Goal: Task Accomplishment & Management: Manage account settings

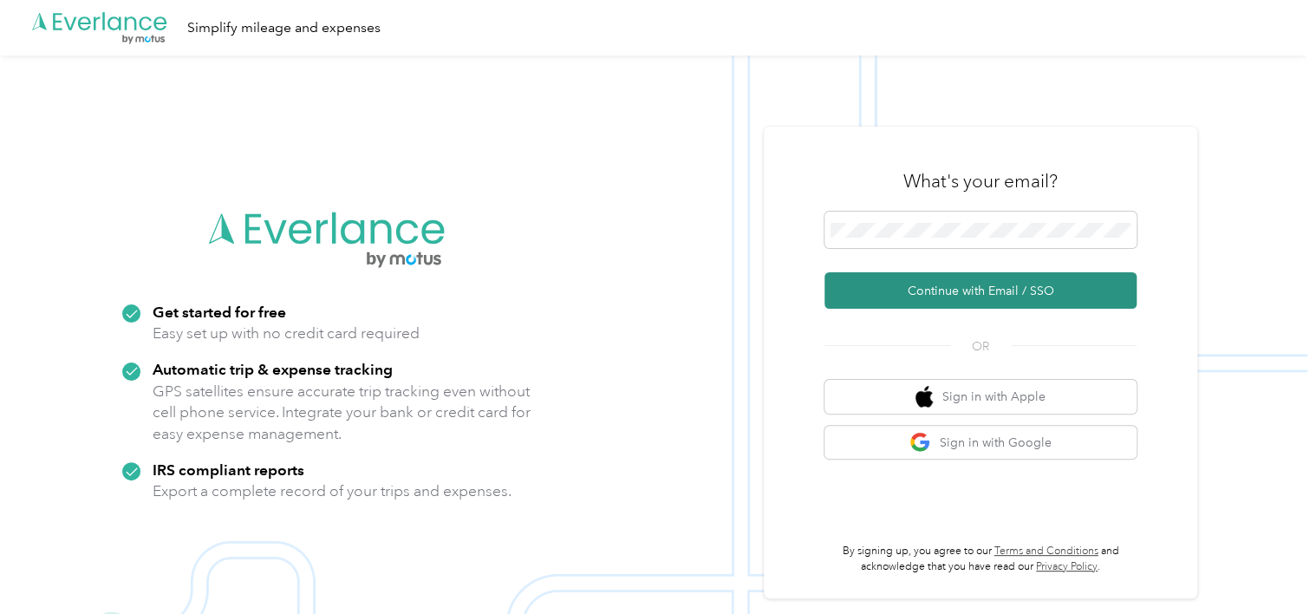
click at [894, 287] on button "Continue with Email / SSO" at bounding box center [980, 290] width 312 height 36
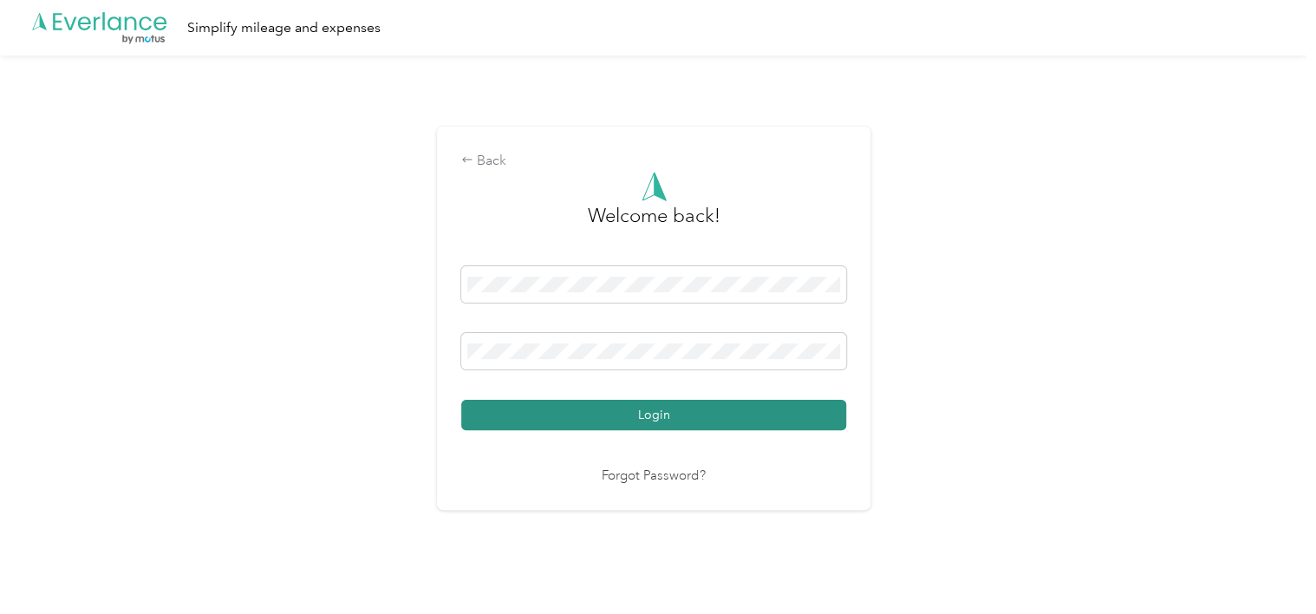
click at [550, 417] on button "Login" at bounding box center [653, 415] width 385 height 30
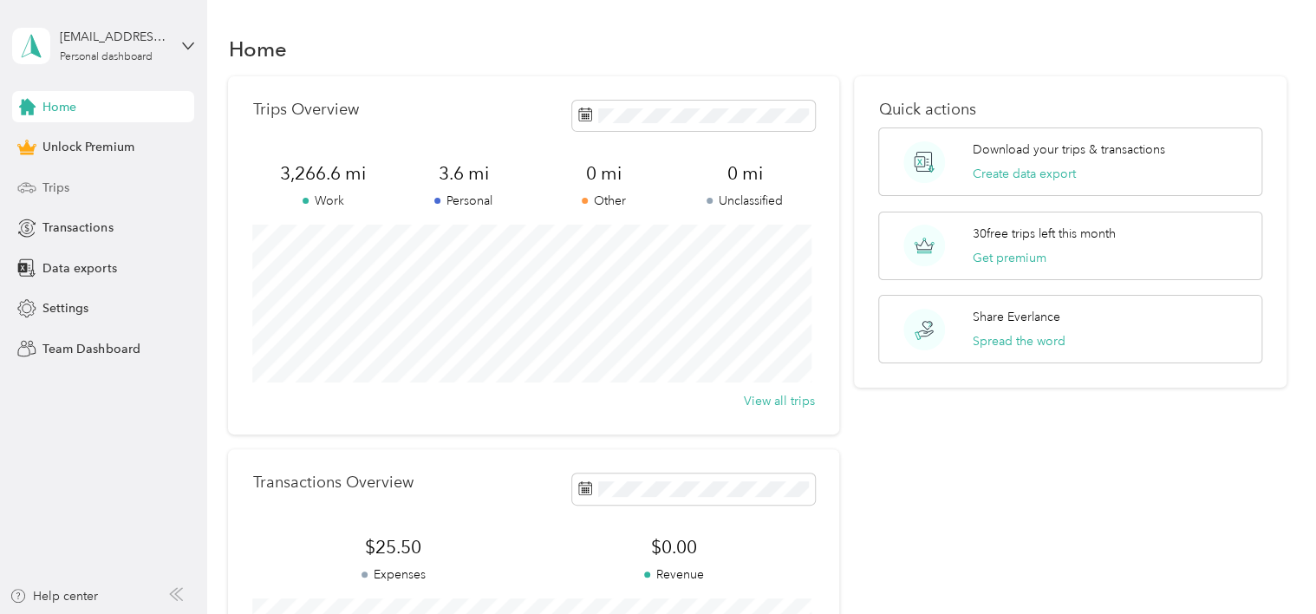
click at [52, 184] on span "Trips" at bounding box center [55, 188] width 27 height 18
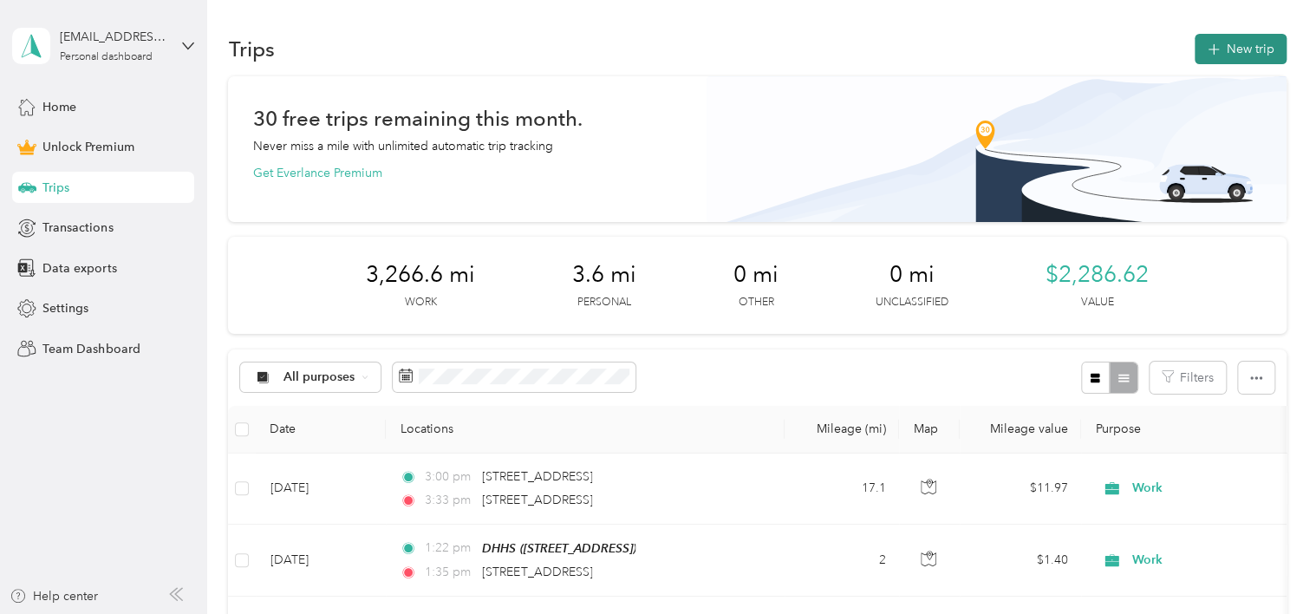
click at [1238, 50] on button "New trip" at bounding box center [1240, 49] width 92 height 30
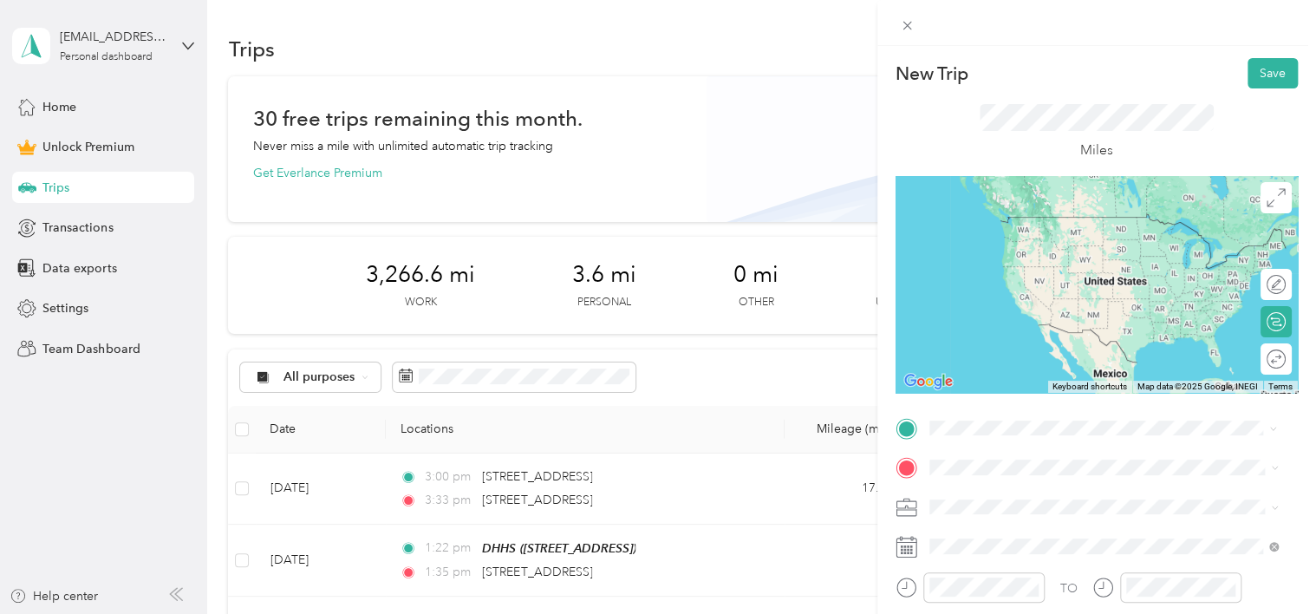
click at [1088, 380] on li "[STREET_ADDRESS][US_STATE]" at bounding box center [1103, 363] width 361 height 36
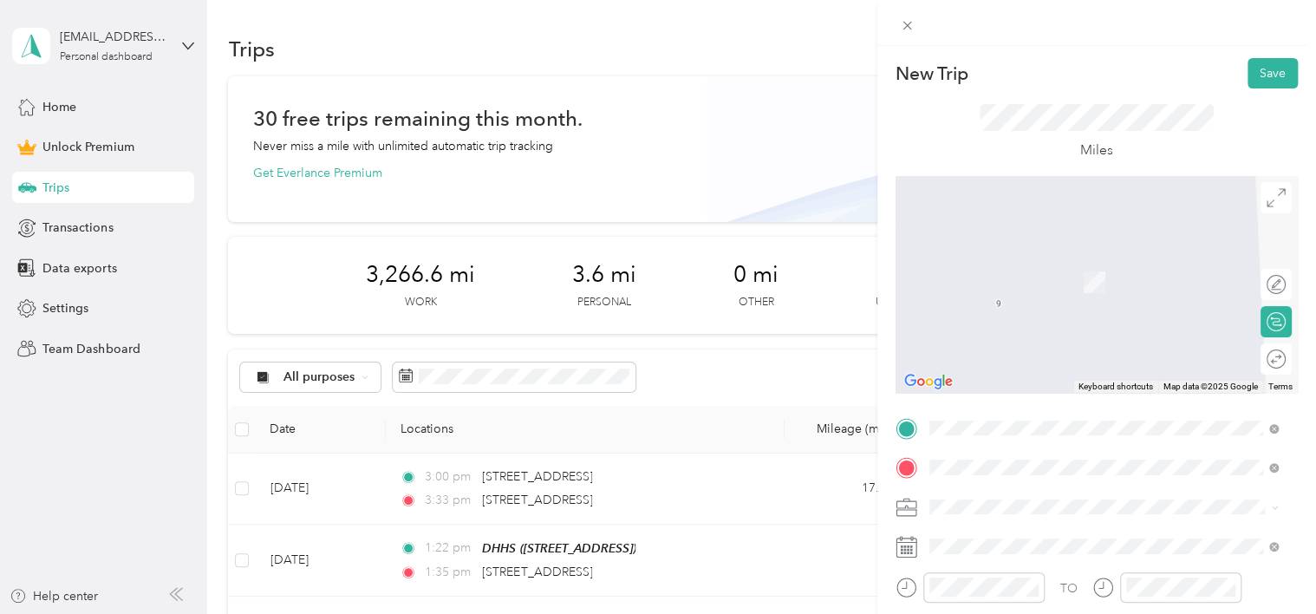
click at [985, 269] on div "[STREET_ADDRESS][PERSON_NAME][US_STATE]" at bounding box center [1103, 256] width 337 height 23
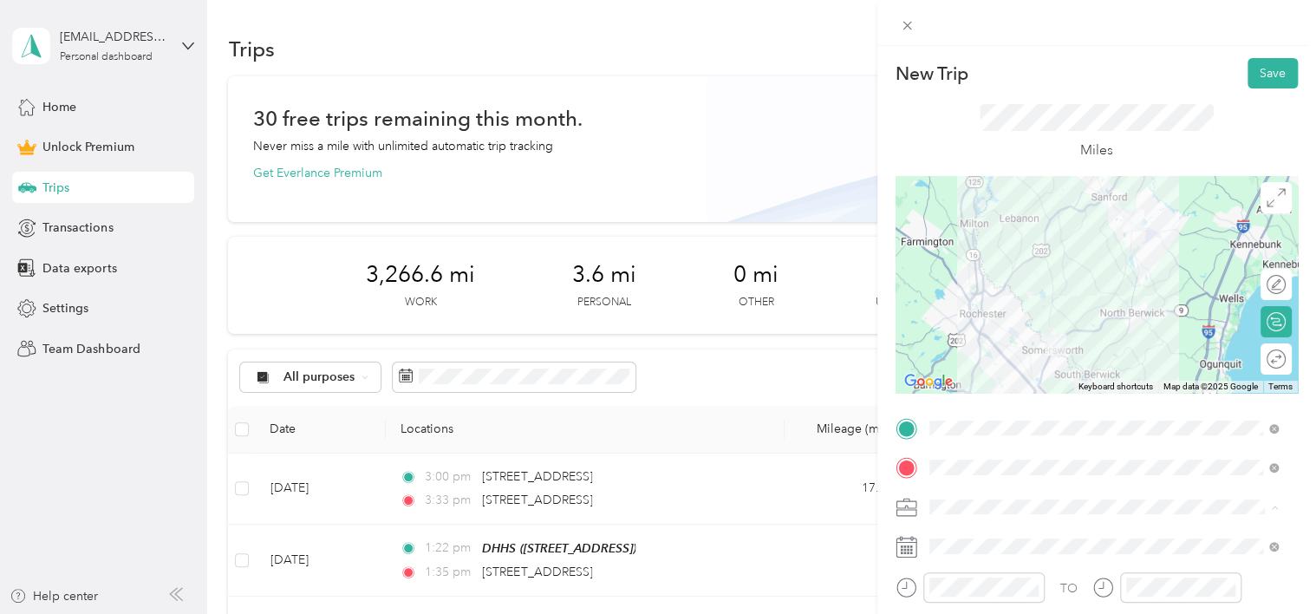
click at [957, 267] on li "Work" at bounding box center [1103, 264] width 361 height 30
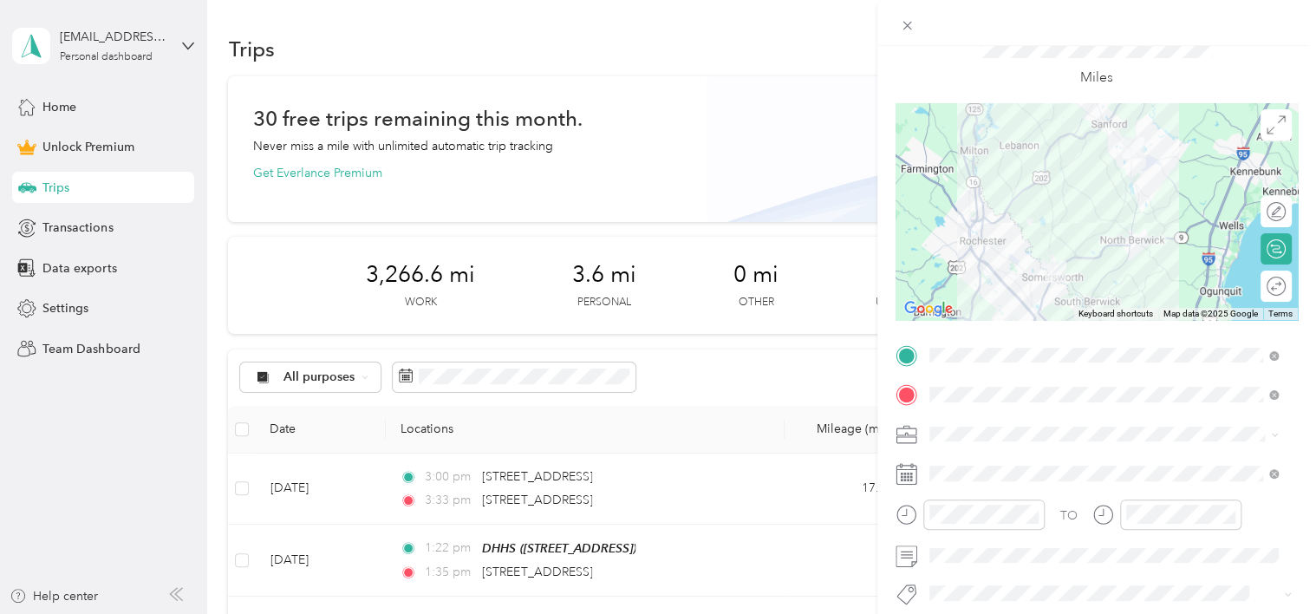
scroll to position [173, 0]
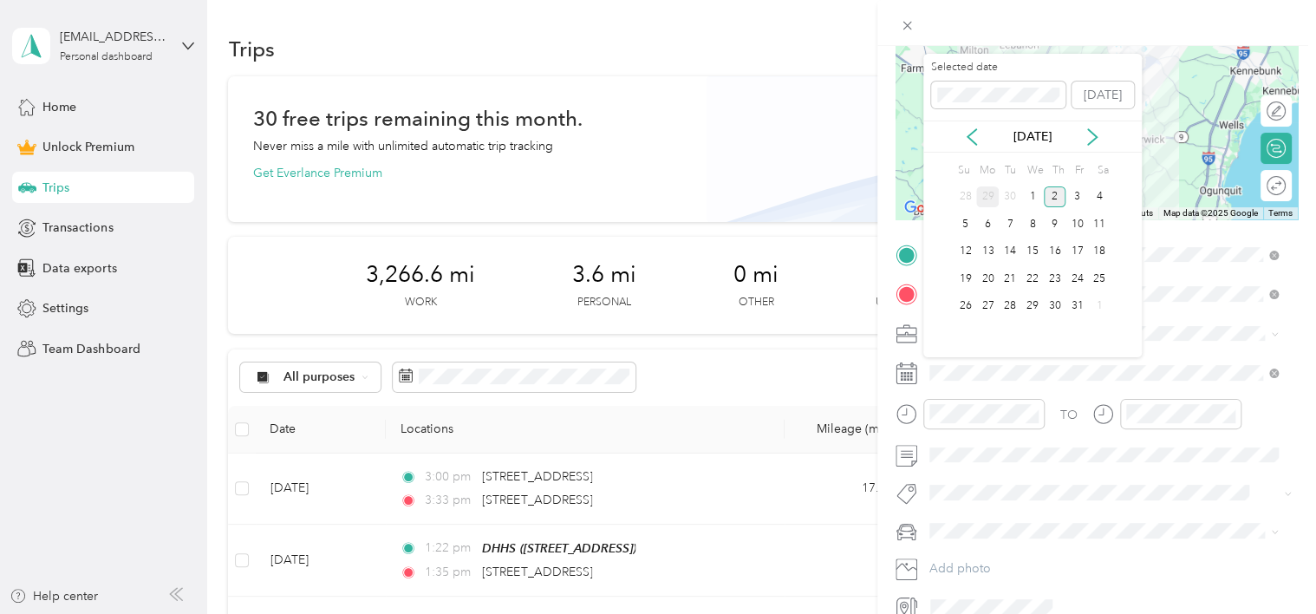
click at [991, 200] on div "29" at bounding box center [987, 197] width 23 height 22
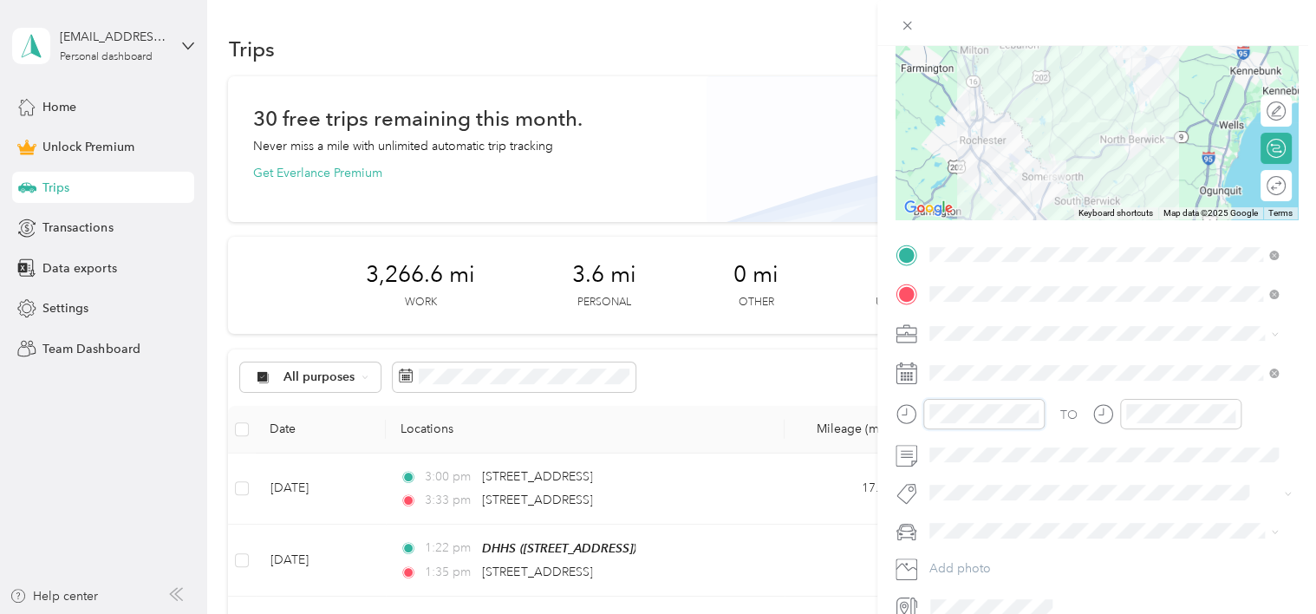
click at [910, 423] on div at bounding box center [969, 414] width 149 height 30
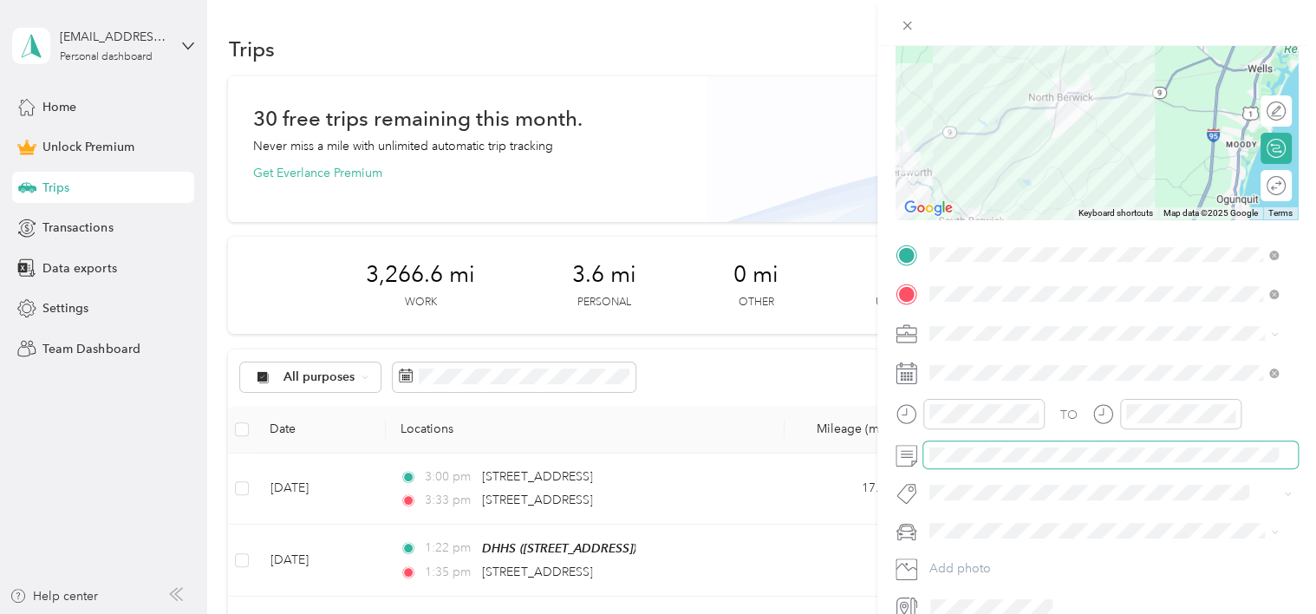
scroll to position [0, 0]
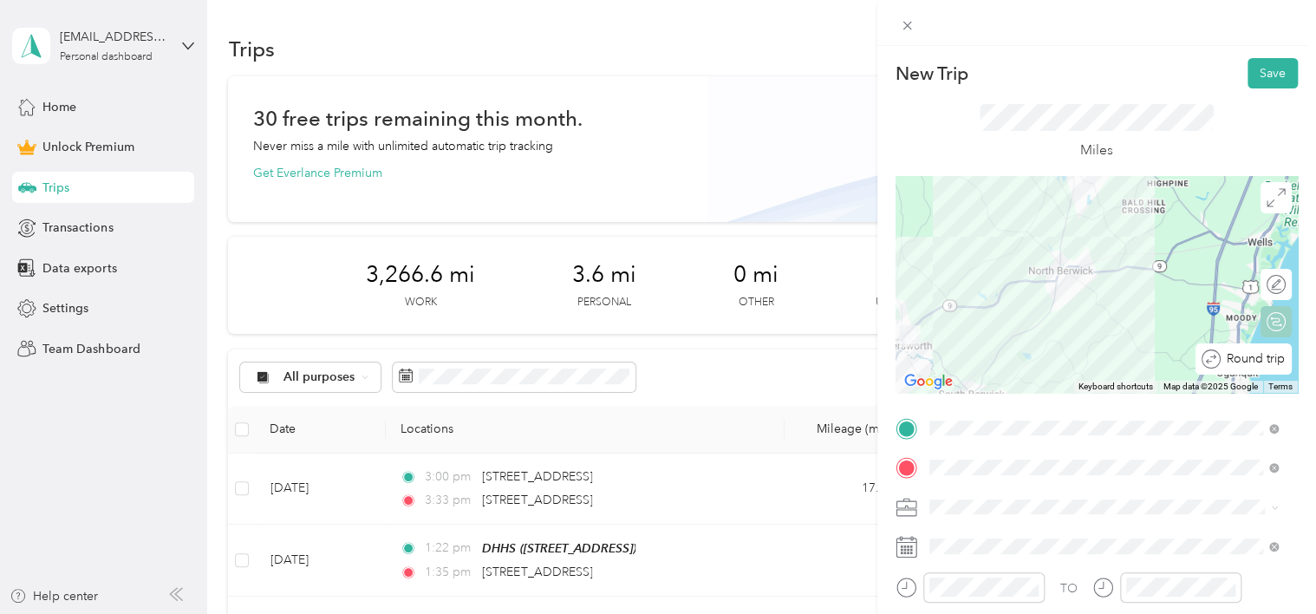
click at [1264, 361] on div "Round trip" at bounding box center [1243, 358] width 96 height 31
click at [1251, 359] on div at bounding box center [1259, 359] width 16 height 16
click at [1255, 77] on button "Save" at bounding box center [1272, 73] width 50 height 30
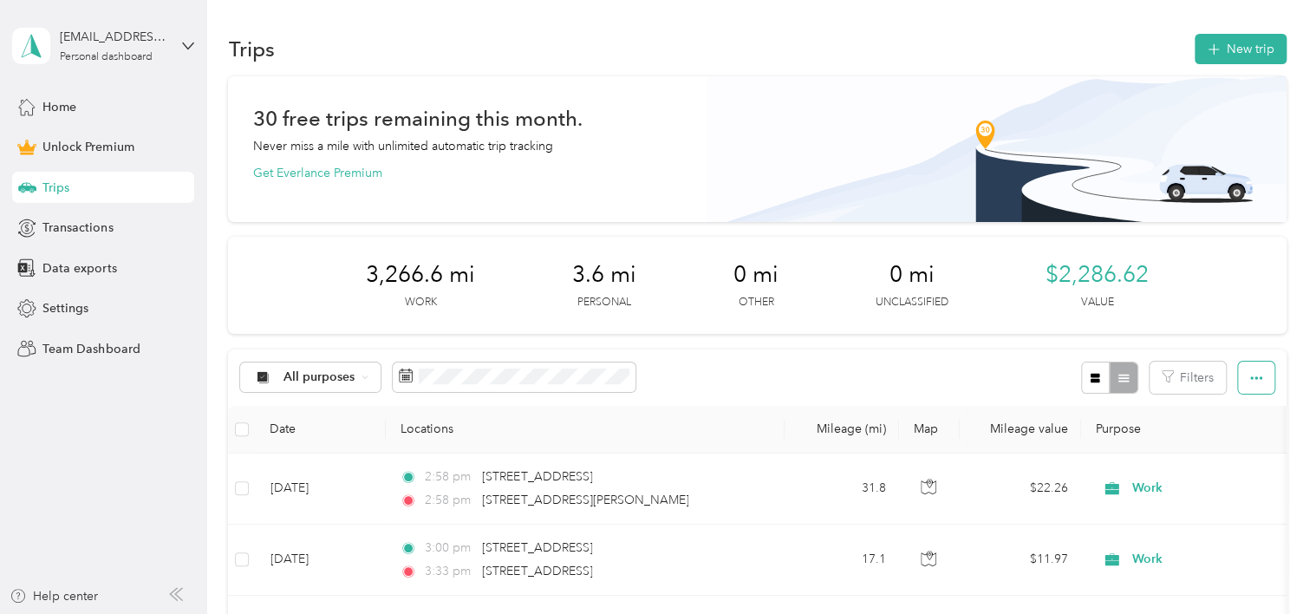
click at [1238, 380] on button "button" at bounding box center [1256, 377] width 36 height 32
click at [1231, 438] on span "Export" at bounding box center [1226, 439] width 36 height 15
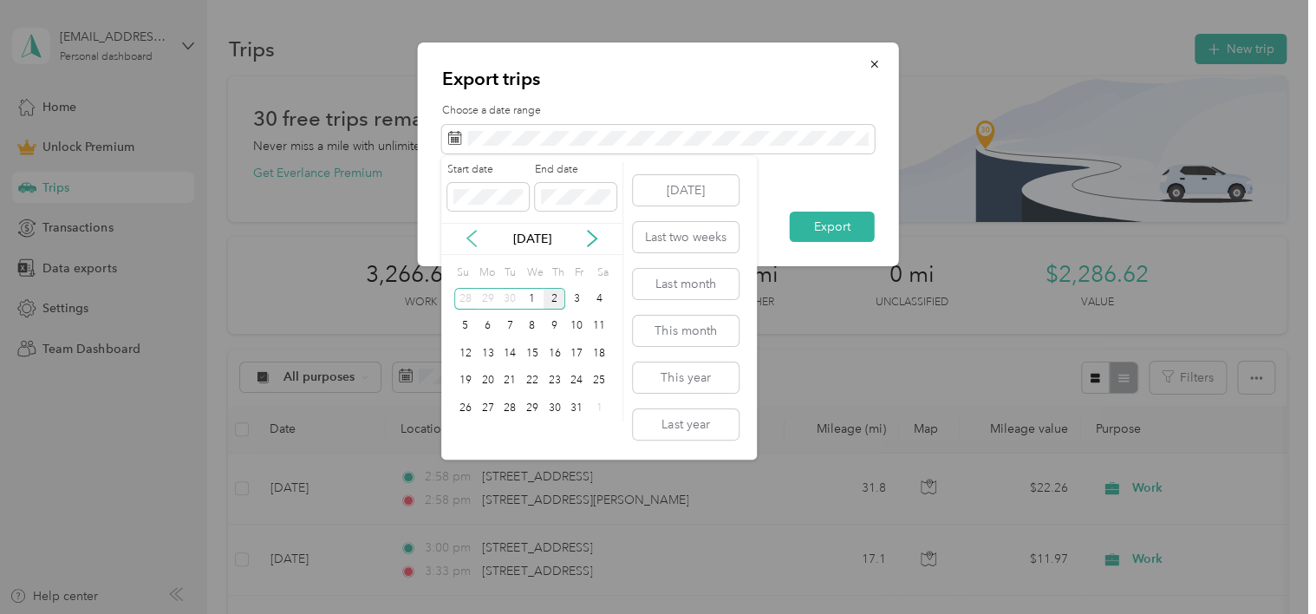
click at [469, 236] on icon at bounding box center [471, 239] width 9 height 16
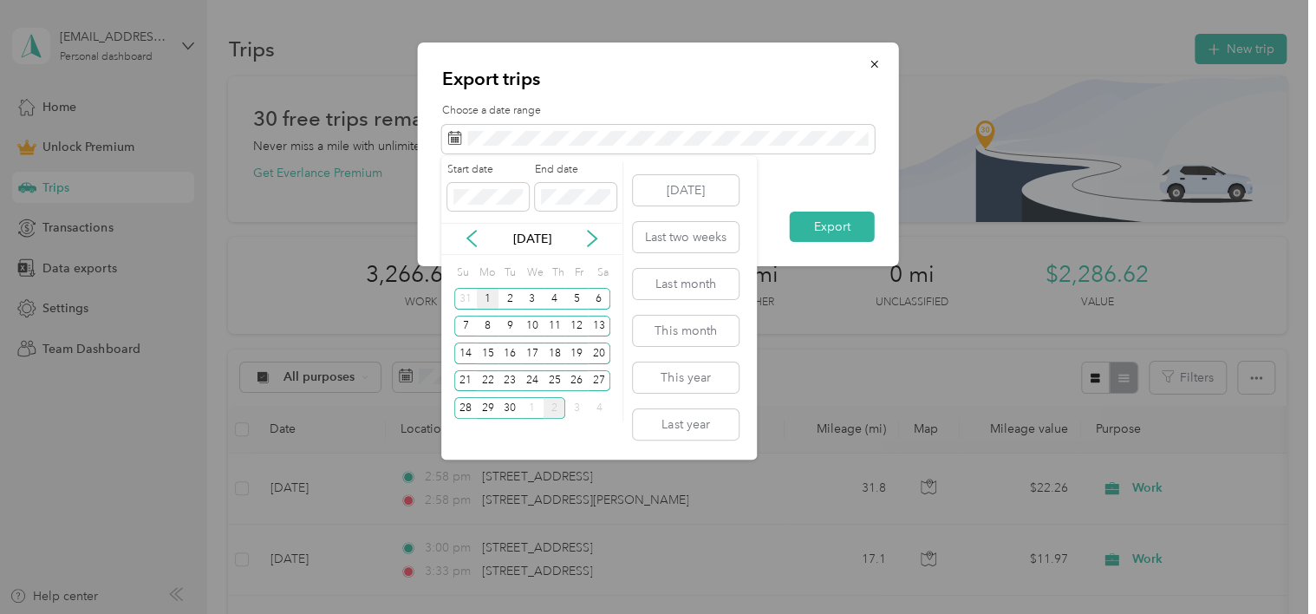
click at [487, 294] on div "1" at bounding box center [488, 299] width 23 height 22
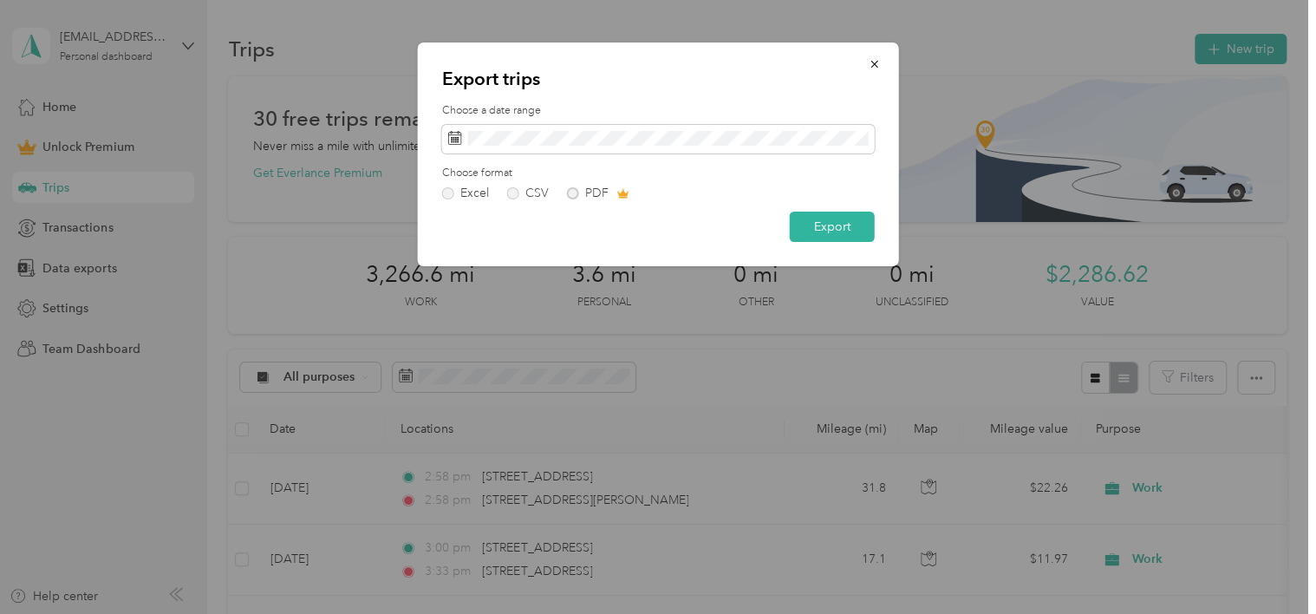
click at [799, 173] on label "Choose format" at bounding box center [658, 174] width 432 height 16
click at [838, 226] on button "Export" at bounding box center [831, 226] width 85 height 30
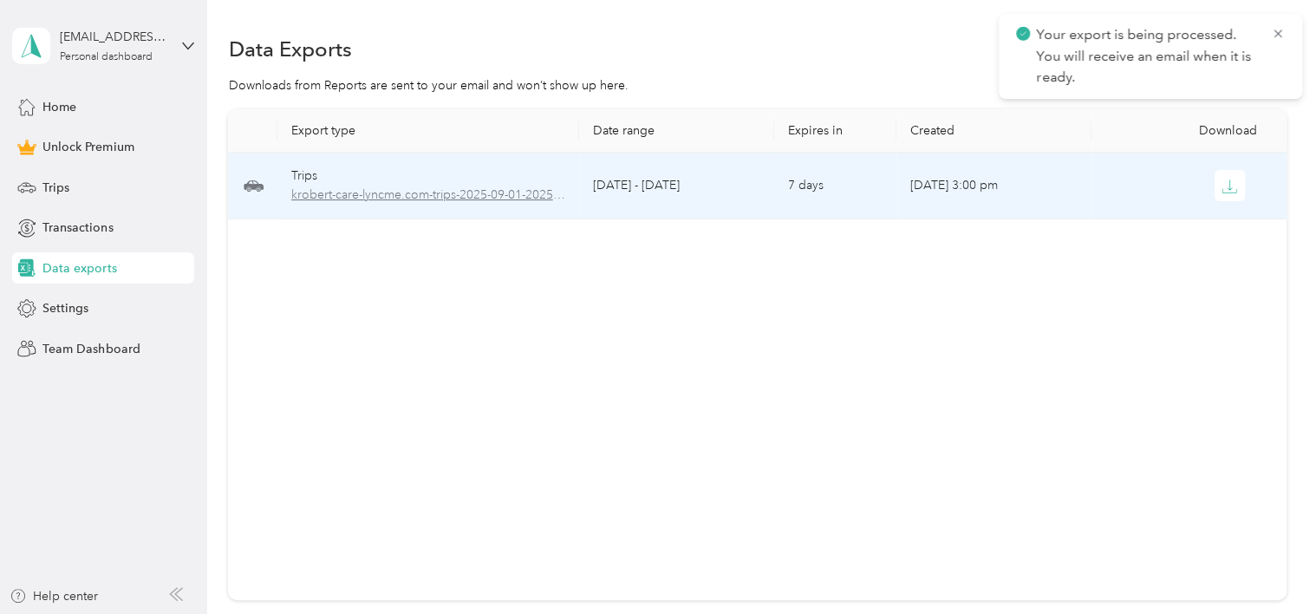
click at [471, 187] on span "krobert-care-lyncme.com-trips-2025-09-01-2025-10-01.xlsx" at bounding box center [428, 194] width 275 height 19
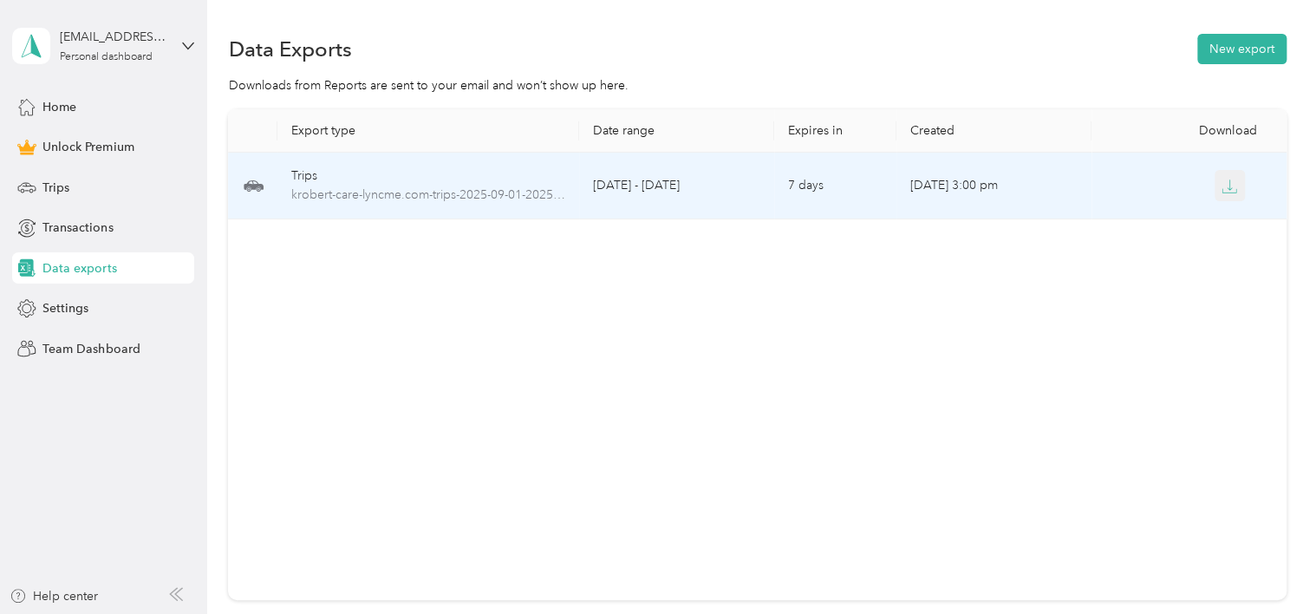
click at [1222, 190] on icon "button" at bounding box center [1229, 187] width 16 height 16
